Goal: Navigation & Orientation: Understand site structure

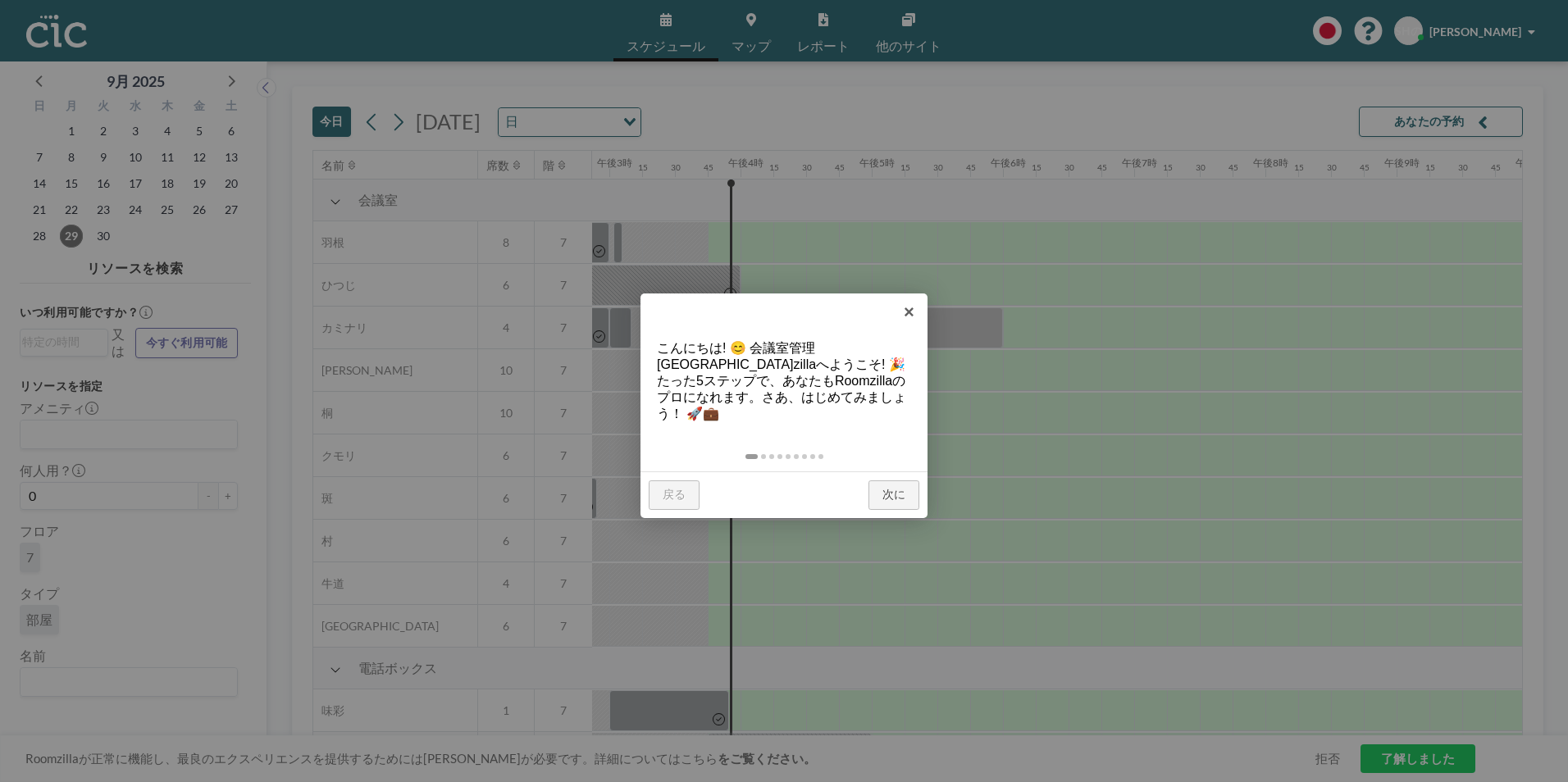
scroll to position [0, 2034]
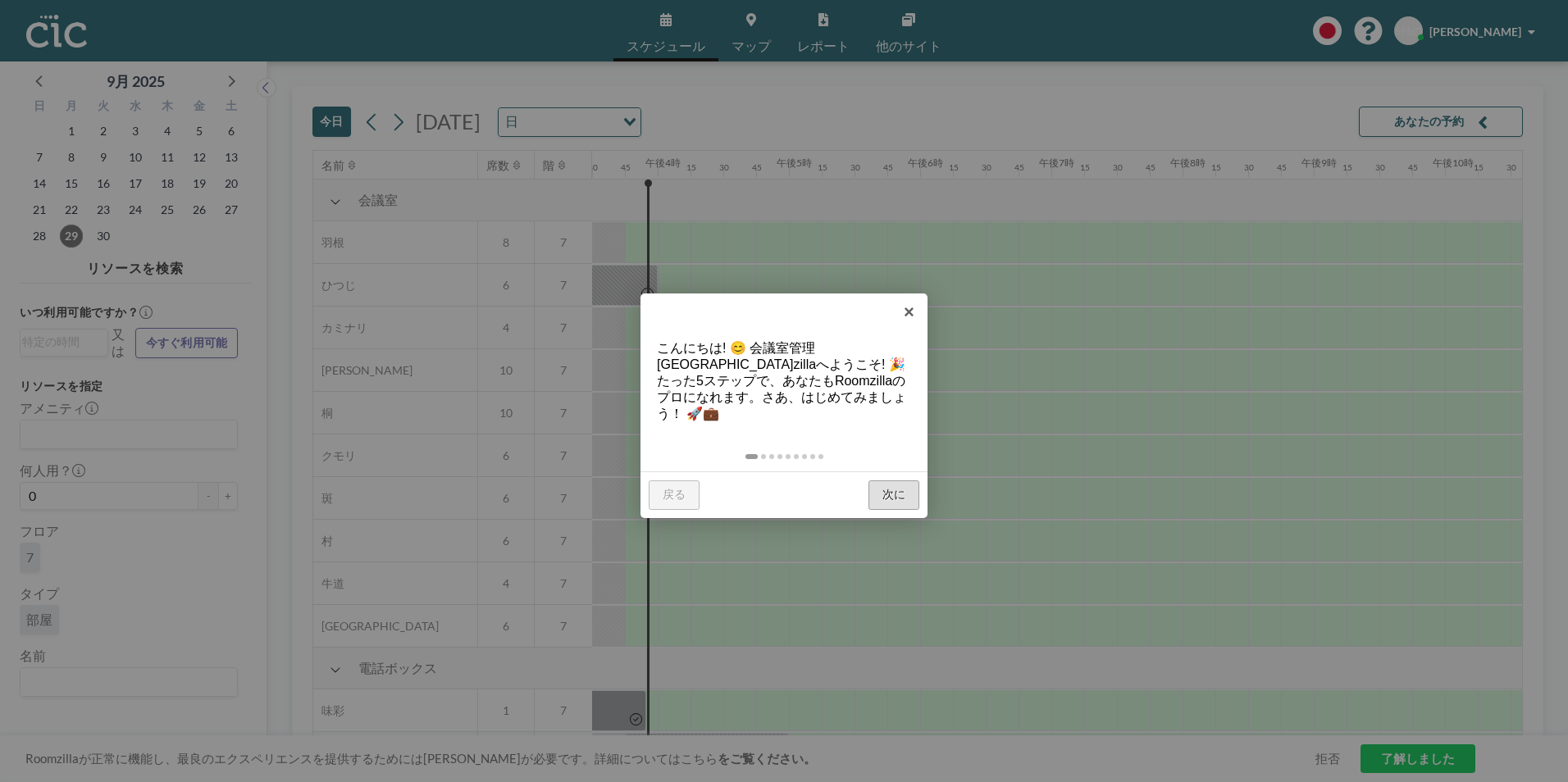
click at [888, 481] on link "次に" at bounding box center [894, 495] width 51 height 29
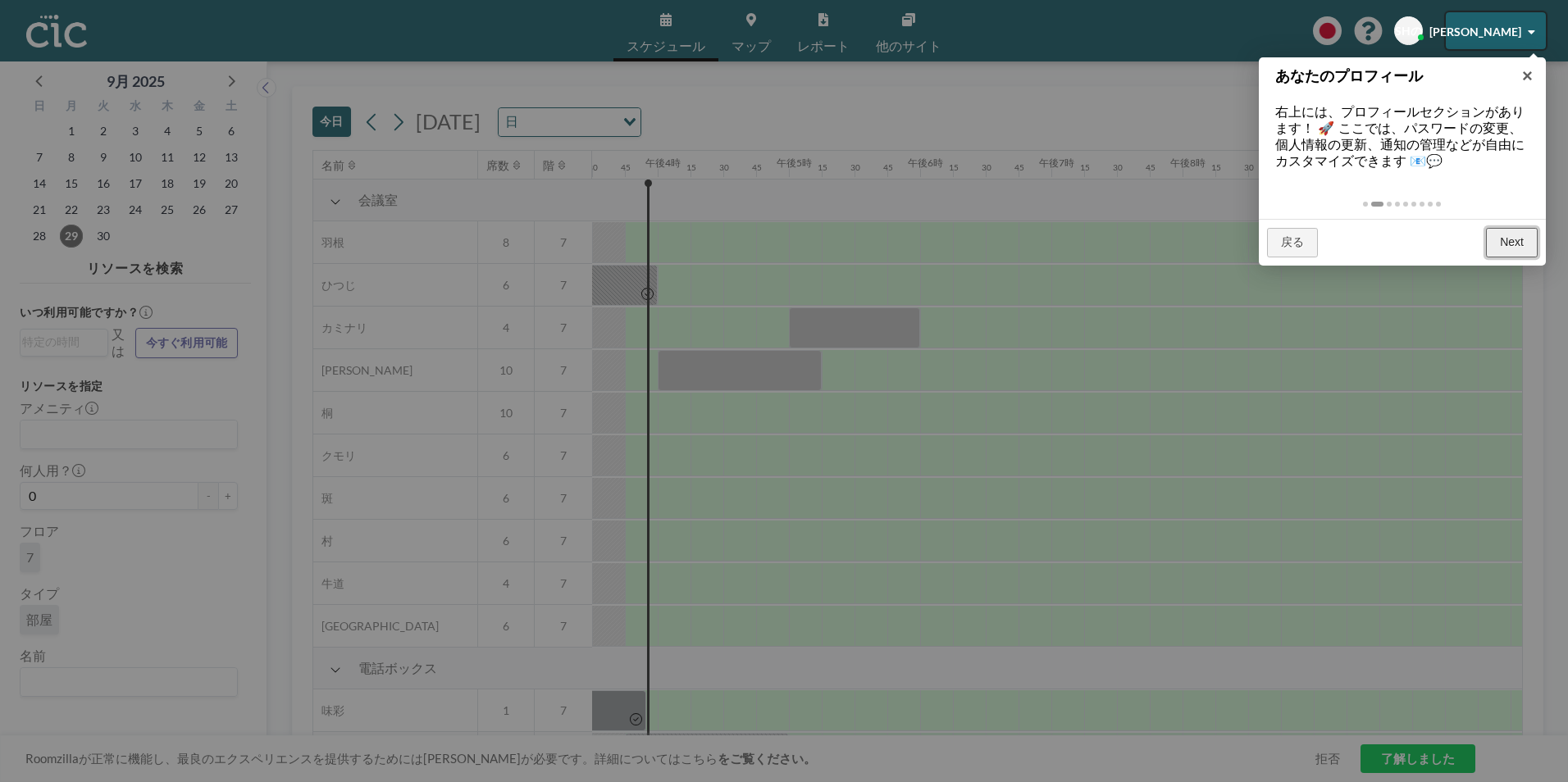
click at [1511, 244] on link "Next" at bounding box center [1512, 242] width 52 height 29
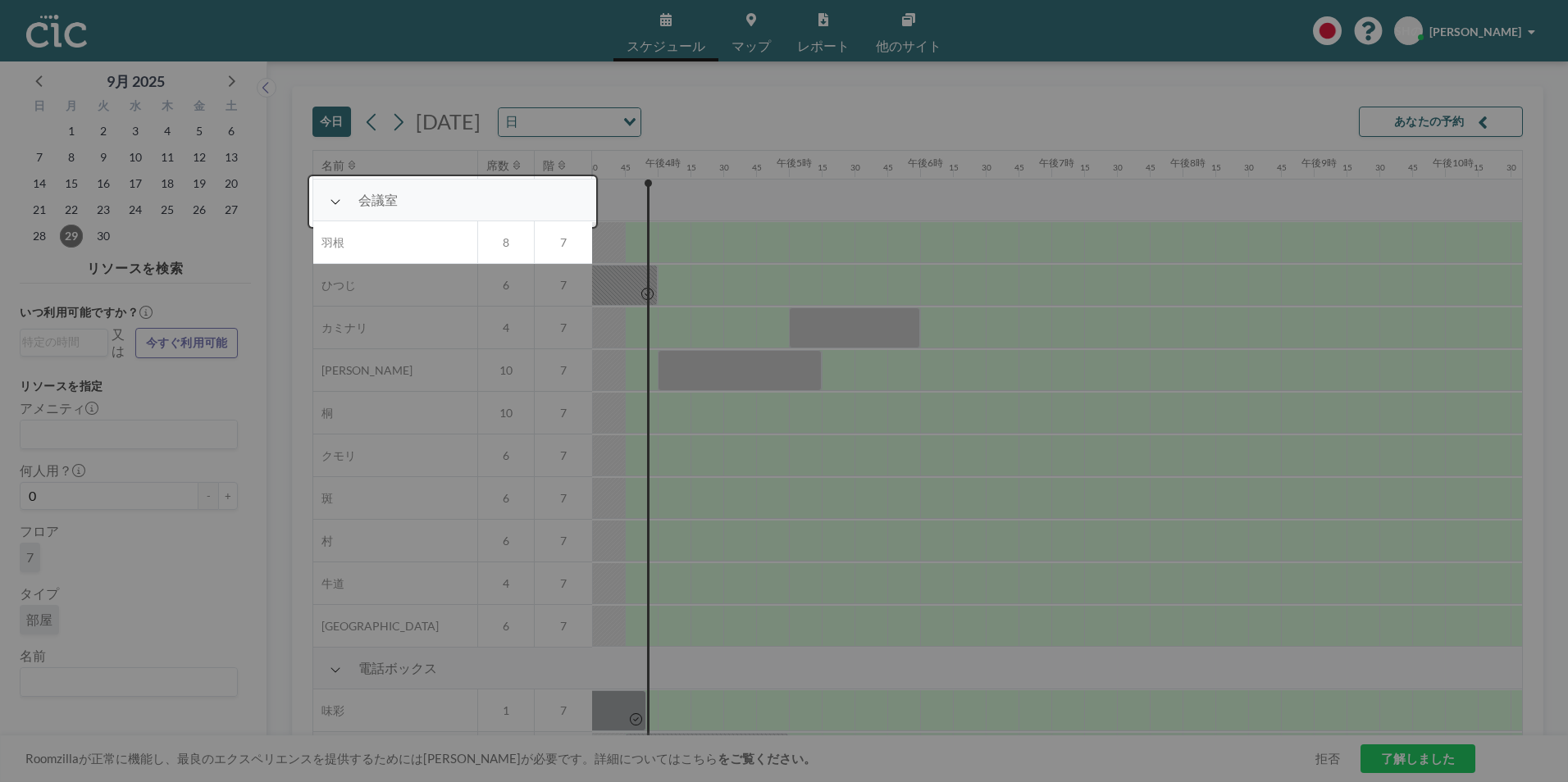
scroll to position [42, 2034]
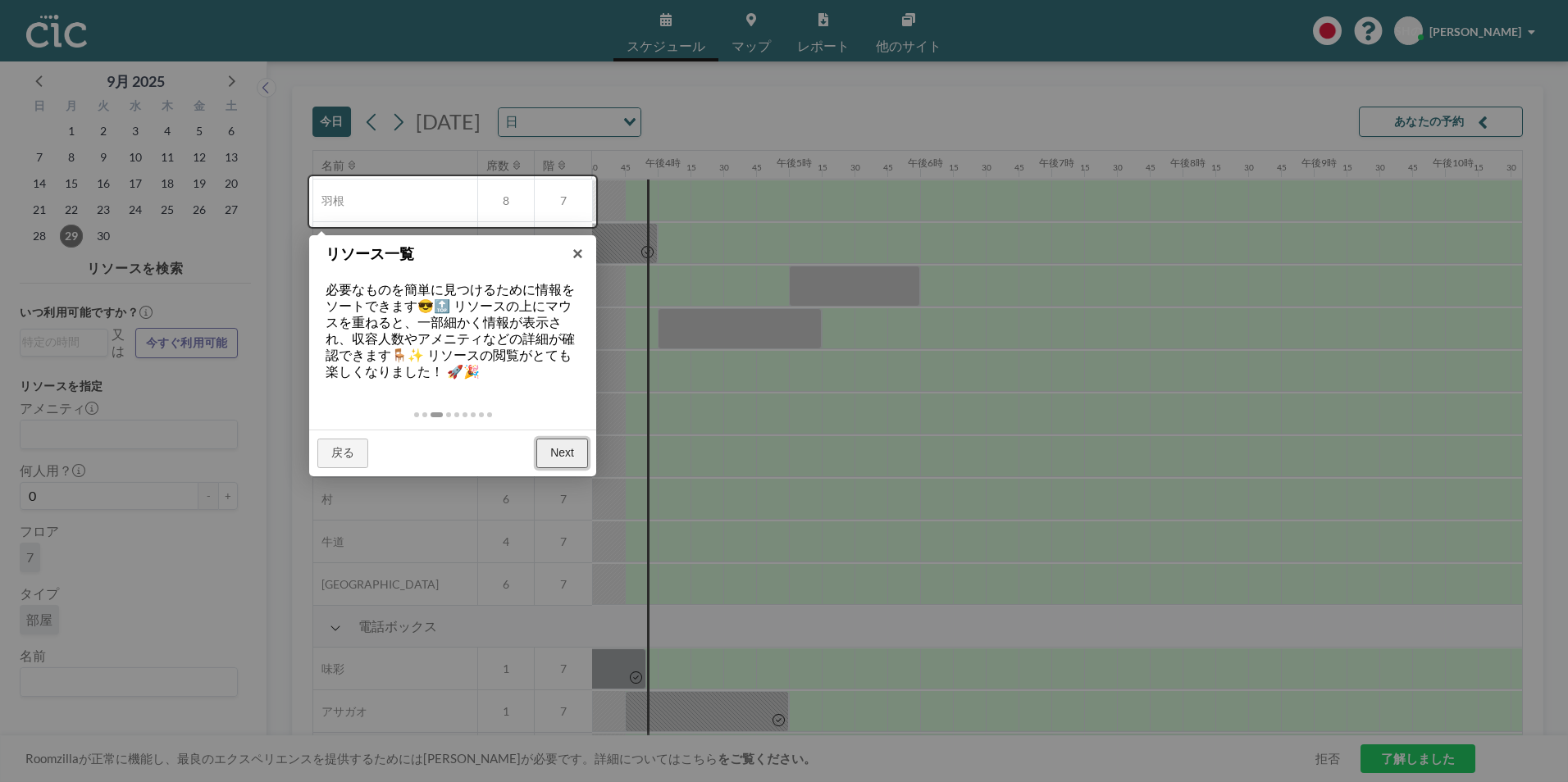
click at [561, 455] on link "Next" at bounding box center [562, 453] width 52 height 29
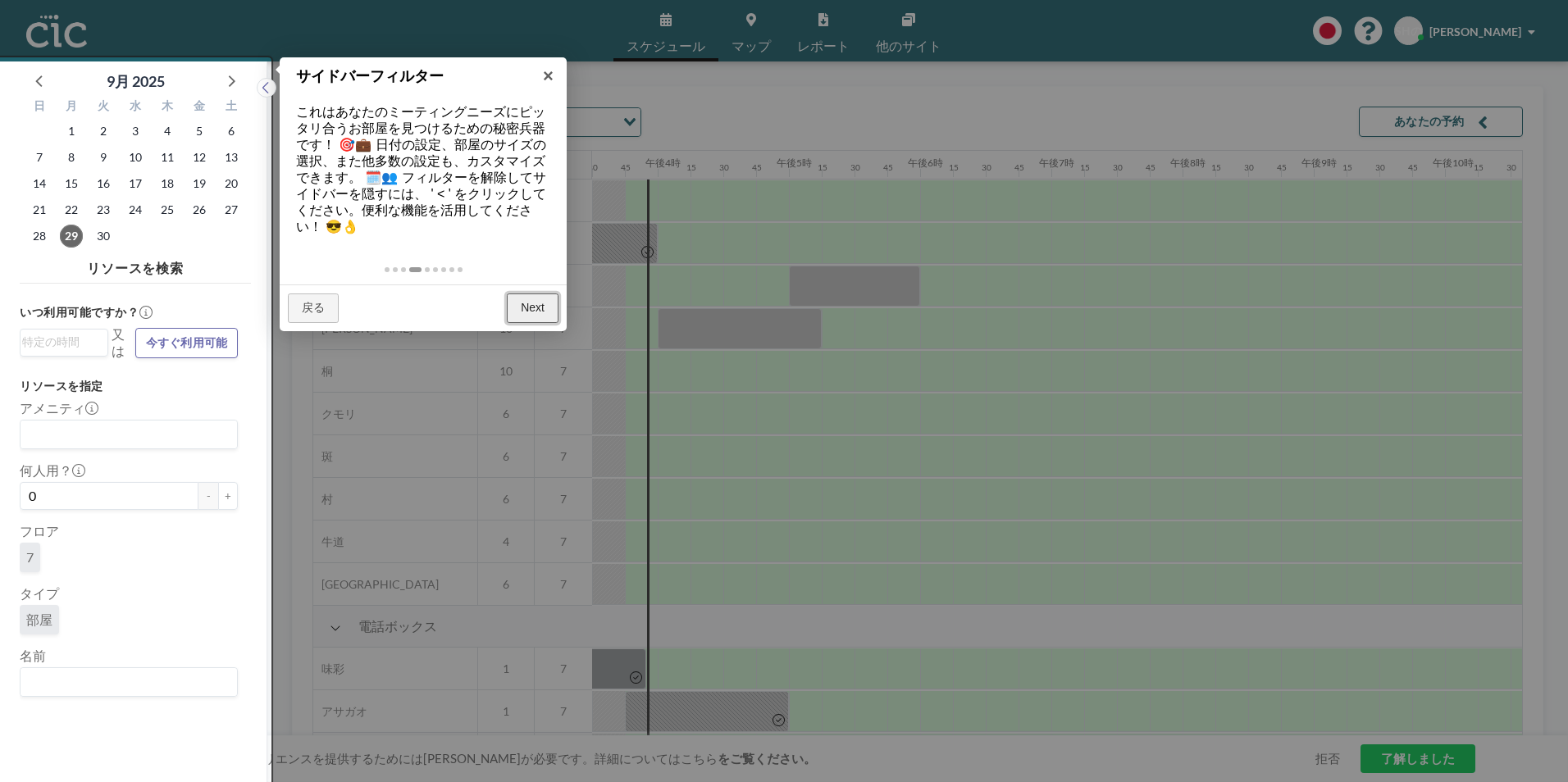
scroll to position [4, 0]
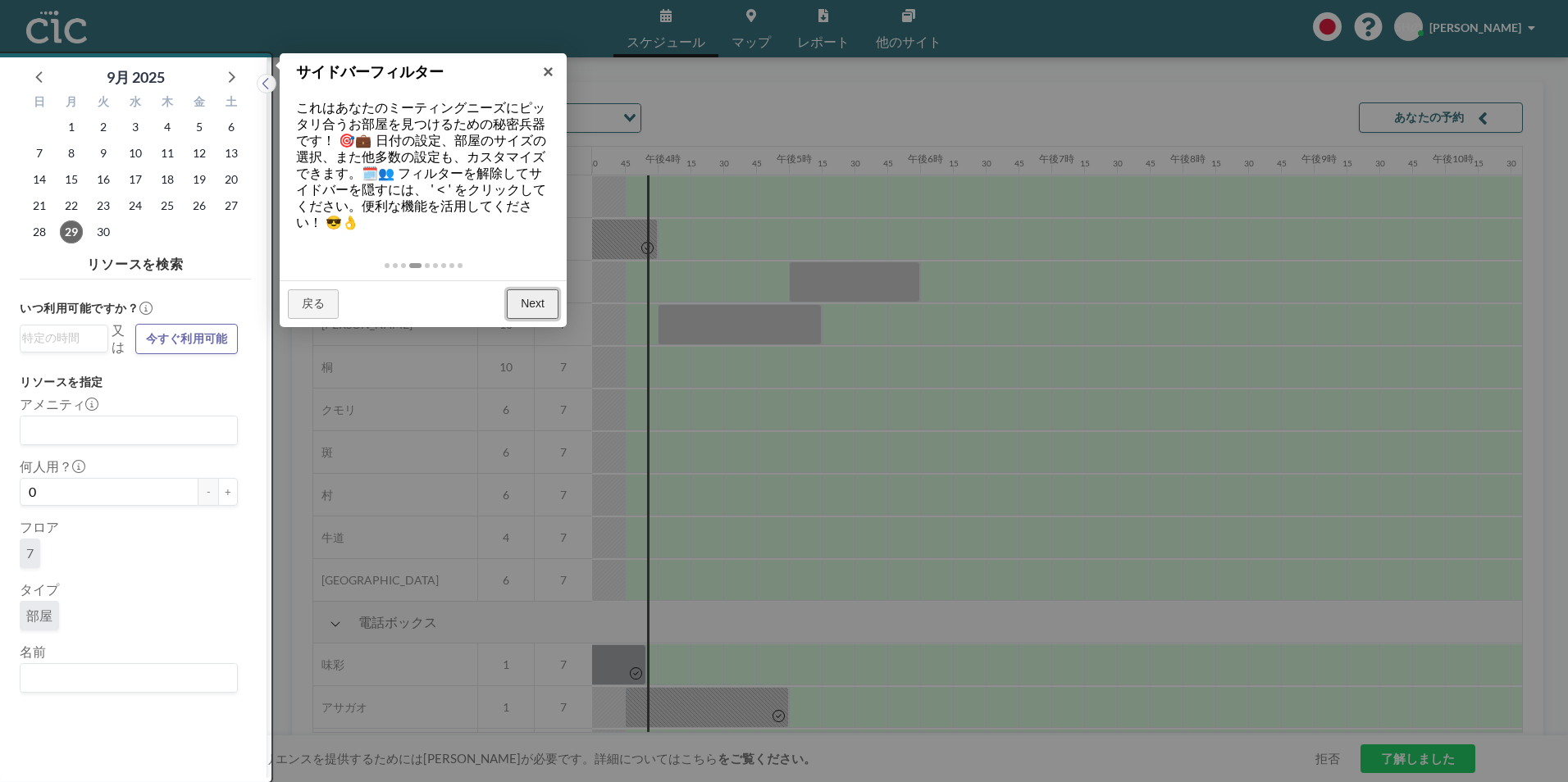
click at [533, 305] on link "Next" at bounding box center [533, 304] width 52 height 29
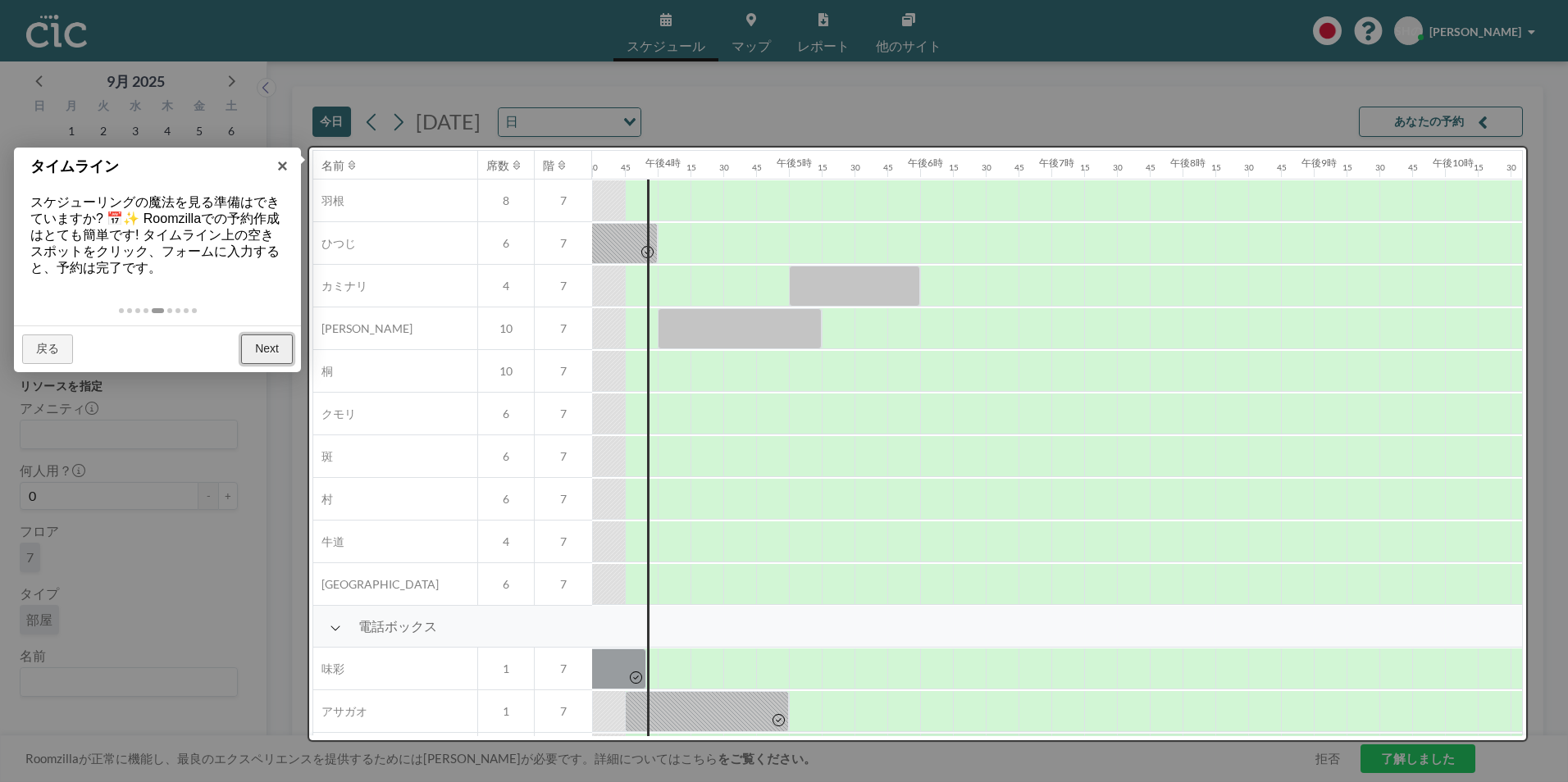
click at [255, 347] on link "Next" at bounding box center [267, 348] width 52 height 29
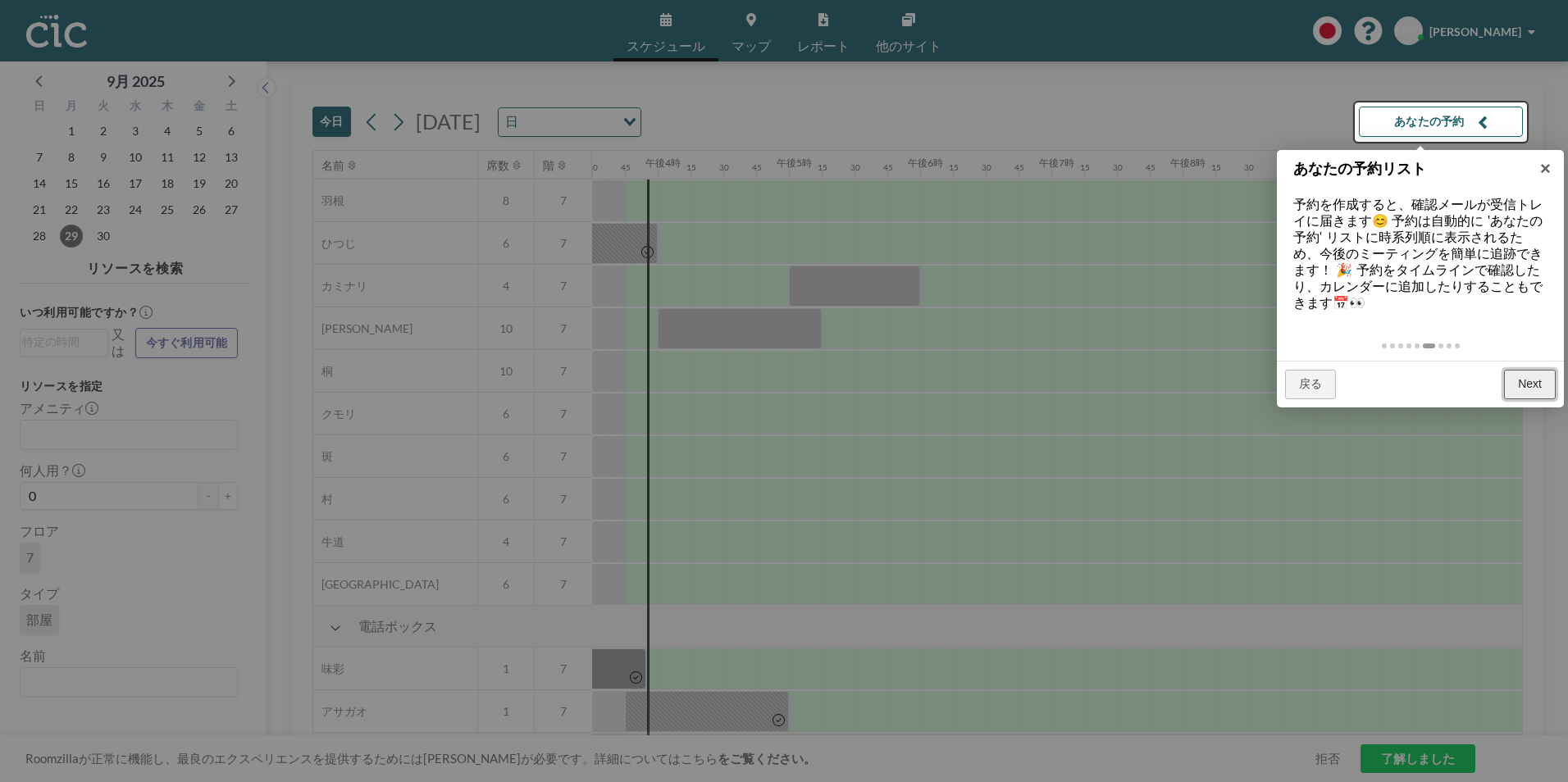
click at [1531, 387] on link "Next" at bounding box center [1530, 384] width 52 height 29
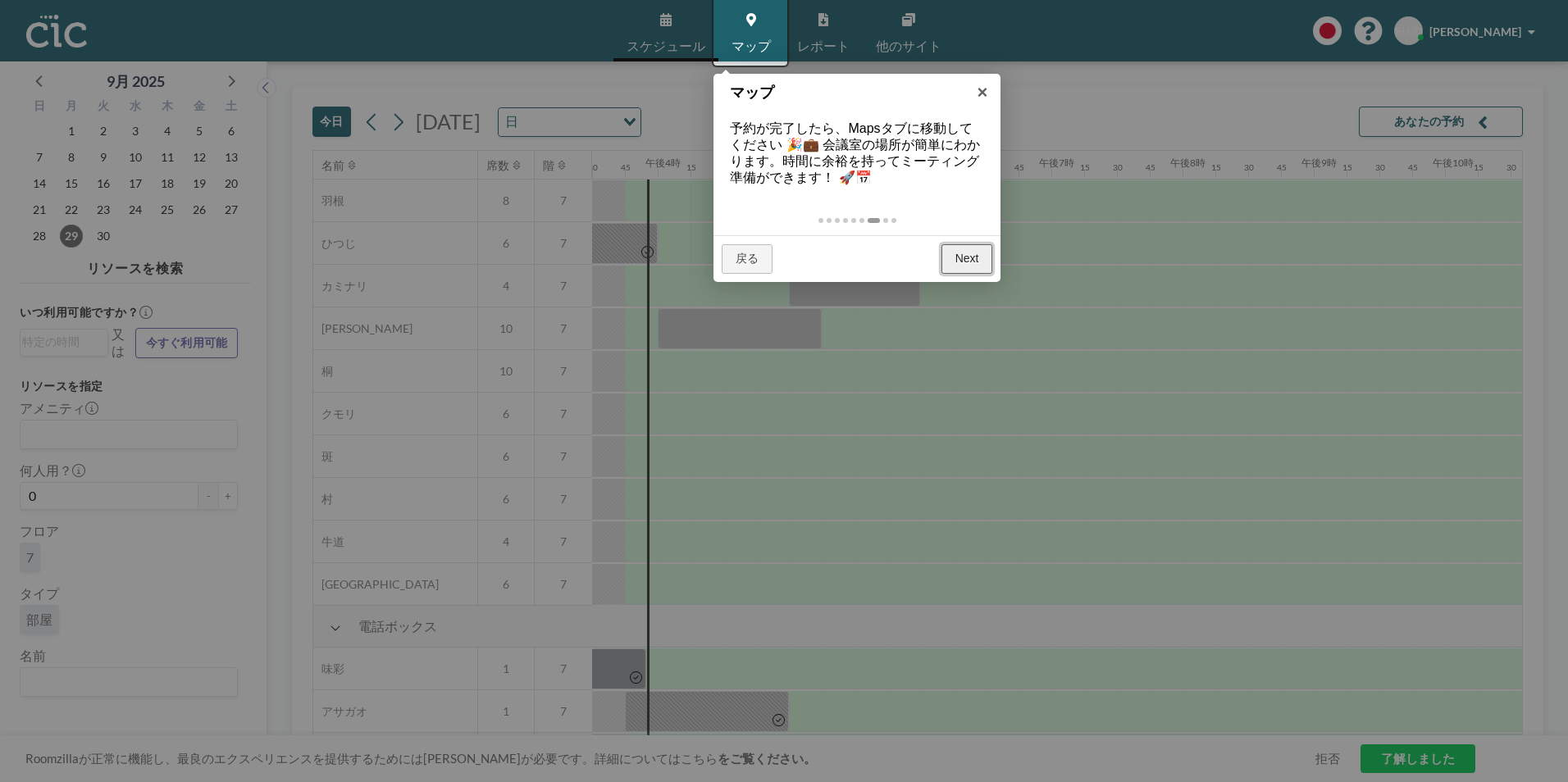
click at [971, 261] on link "Next" at bounding box center [967, 259] width 52 height 29
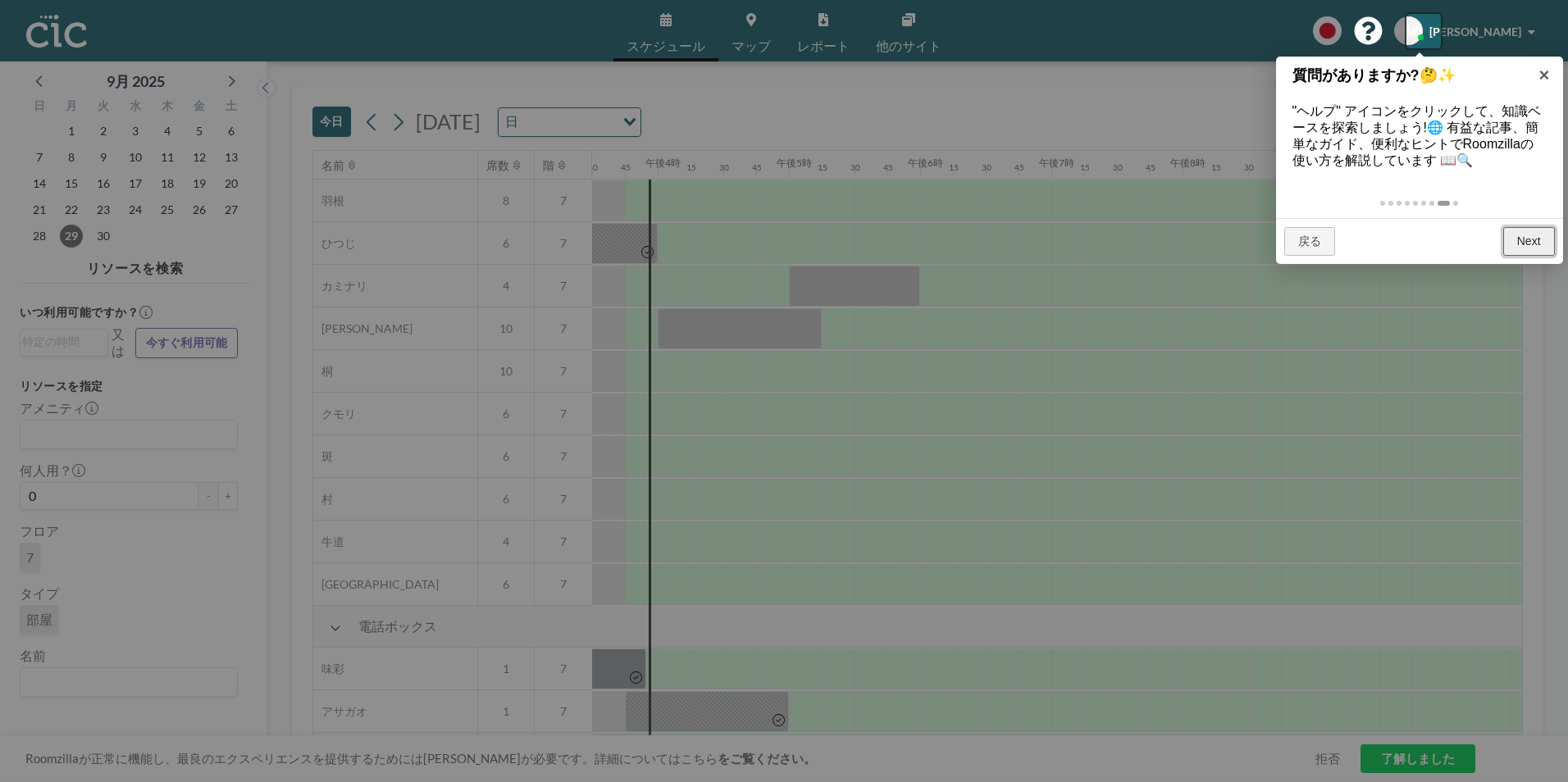
click at [1528, 240] on link "Next" at bounding box center [1529, 241] width 52 height 29
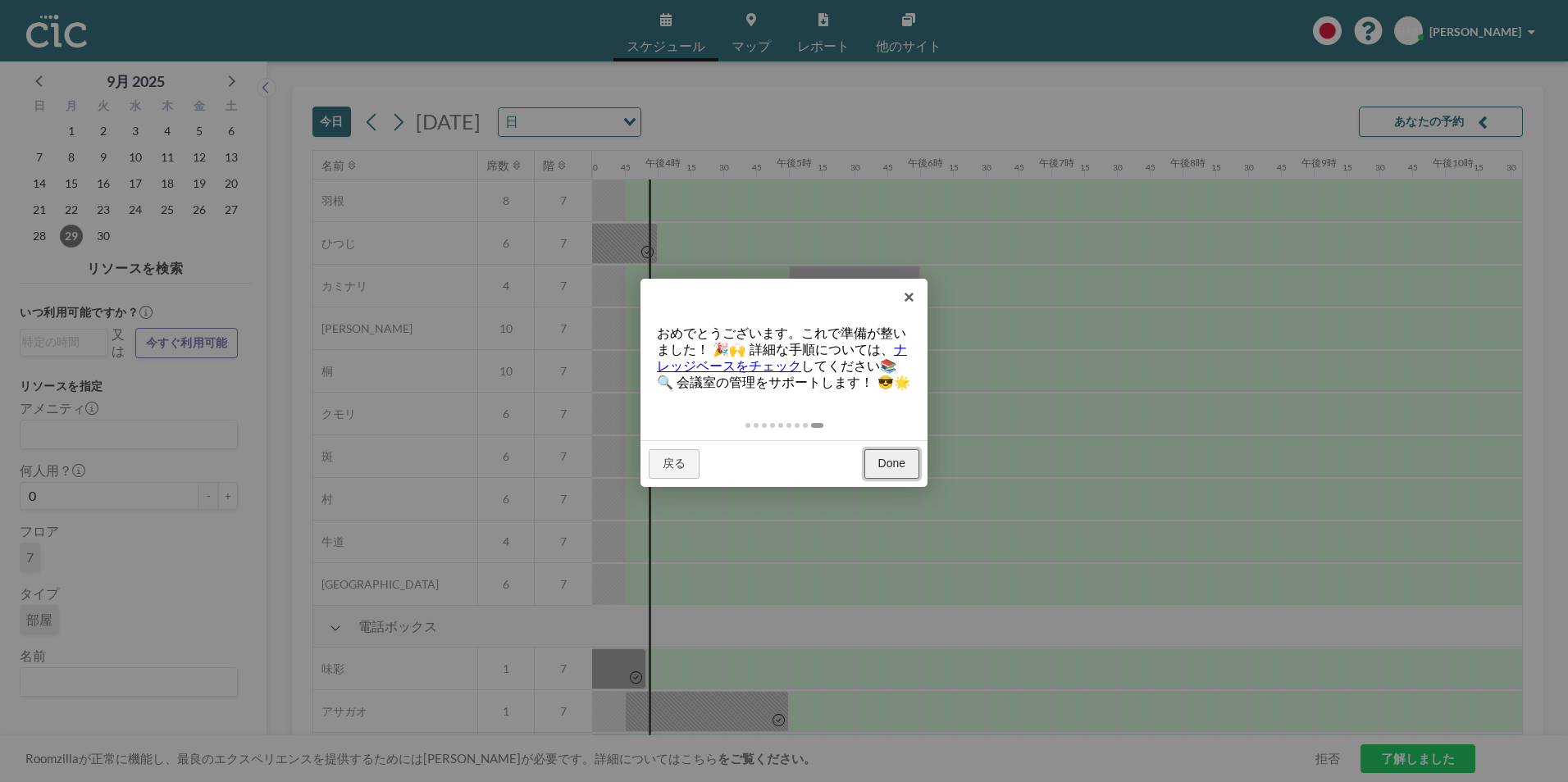
click at [885, 479] on link "Done" at bounding box center [892, 464] width 55 height 29
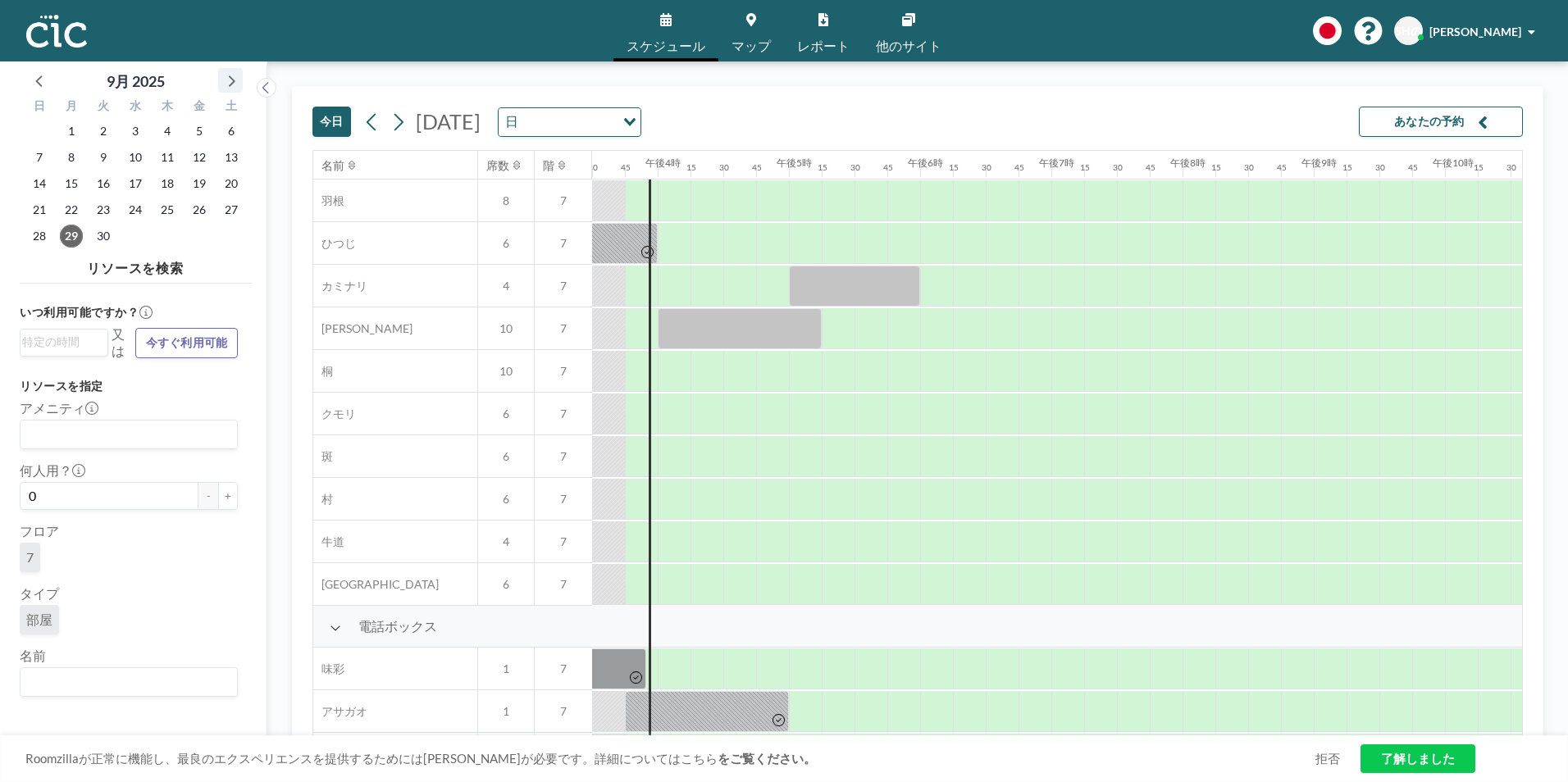
click at [229, 81] on icon at bounding box center [230, 80] width 21 height 21
